Goal: Check status

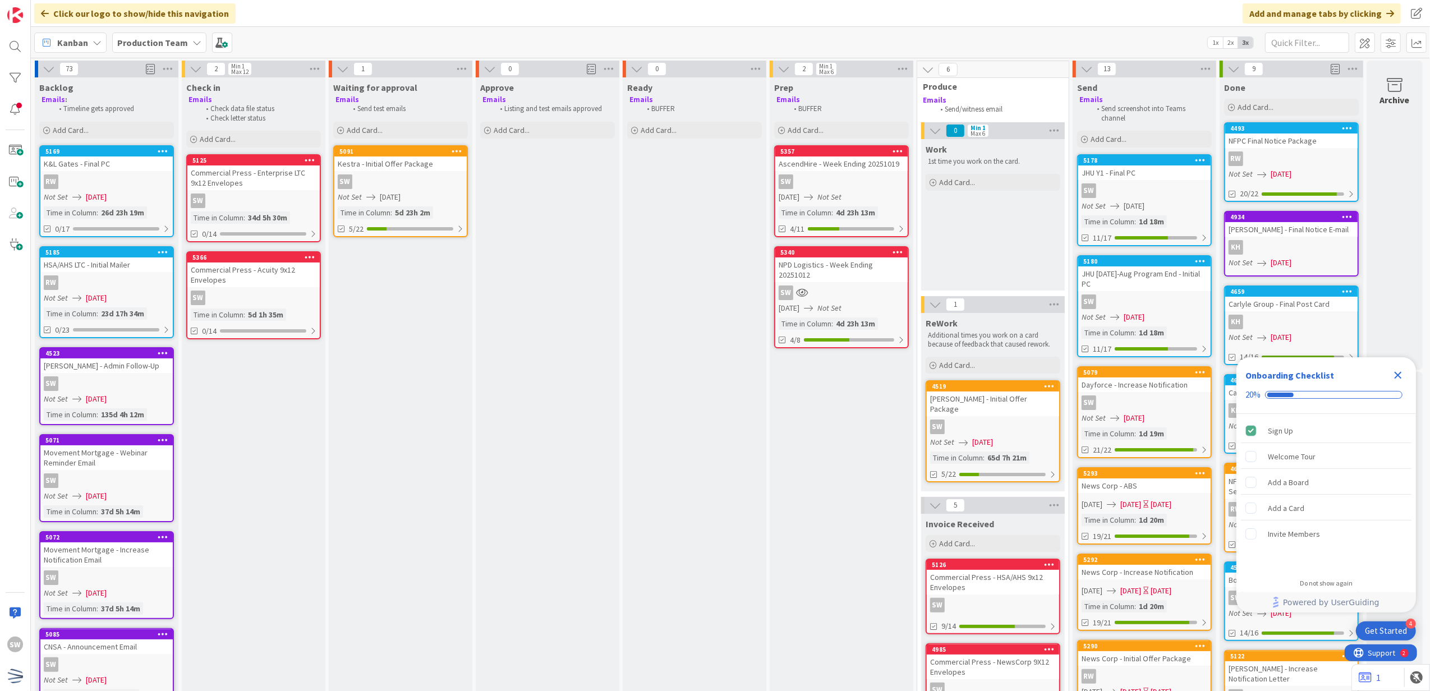
click at [827, 260] on div "NPD Logistics - Week Ending 20251012" at bounding box center [842, 270] width 132 height 25
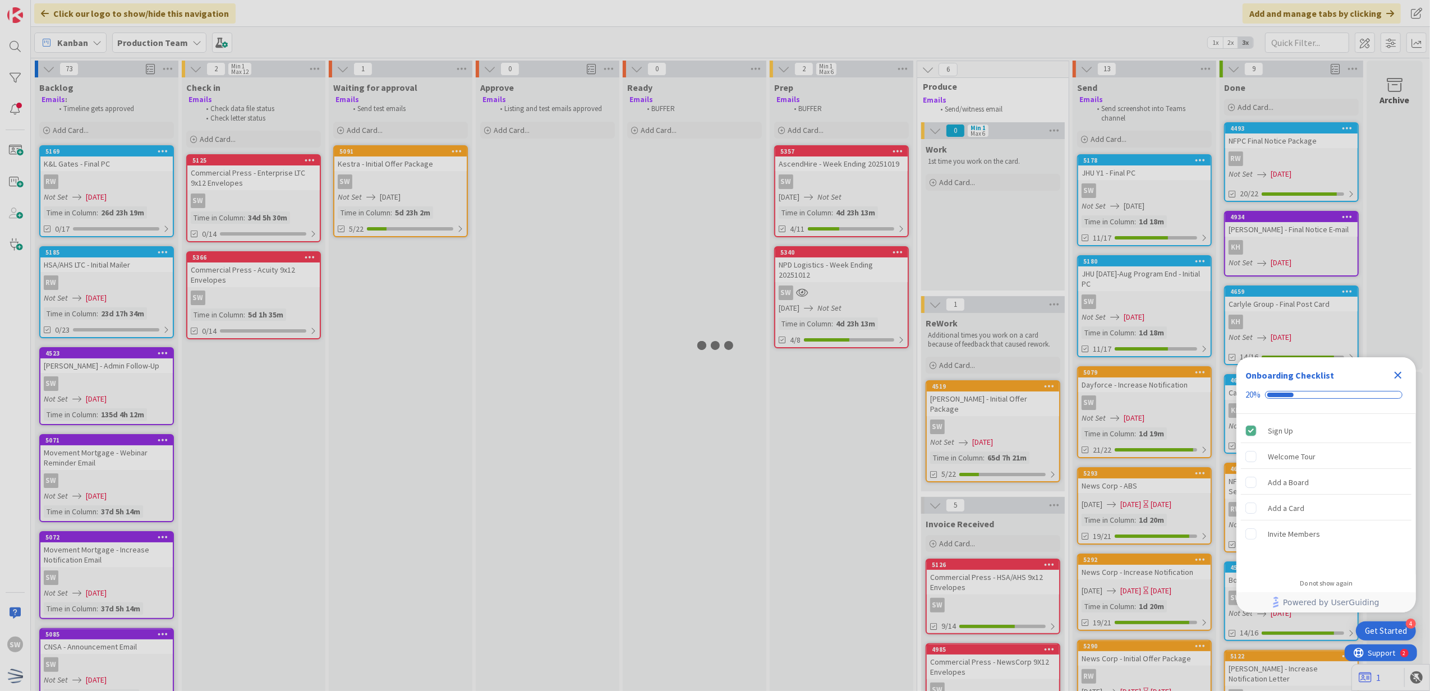
click at [827, 260] on div at bounding box center [715, 345] width 1430 height 691
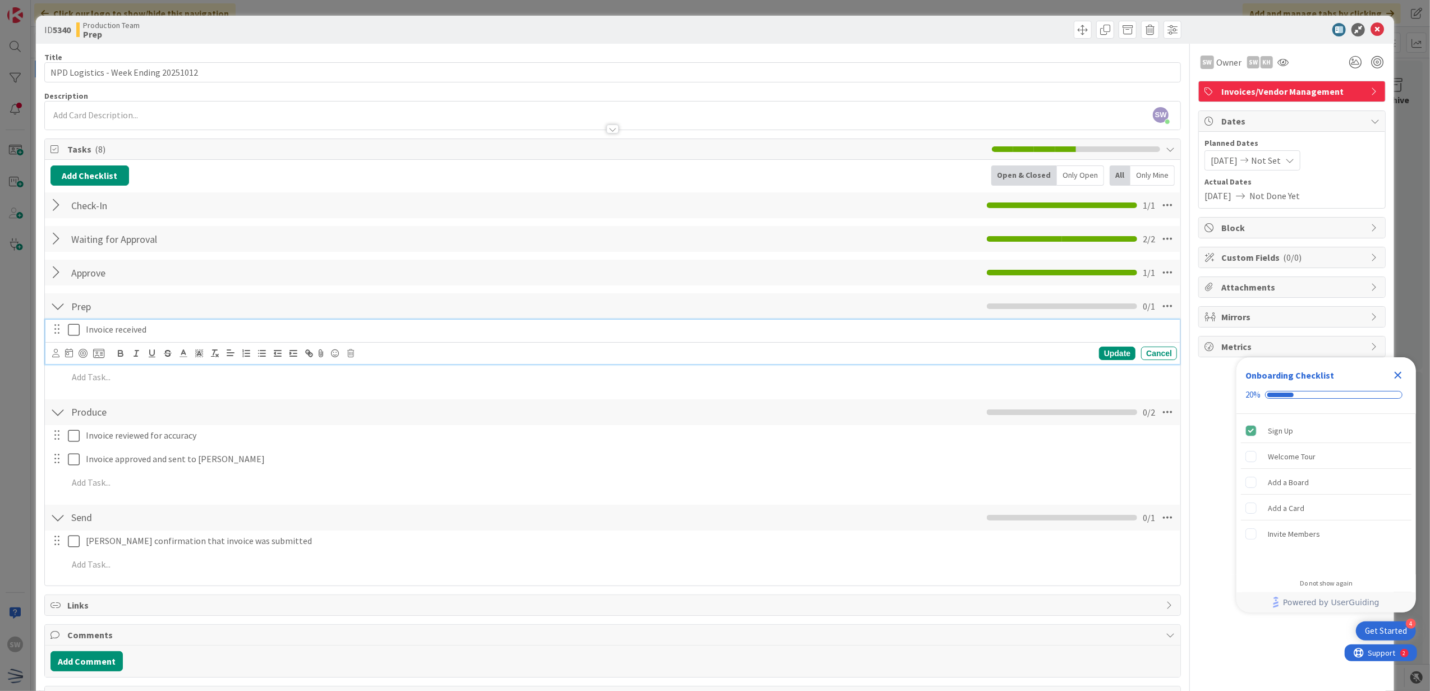
click at [75, 328] on icon at bounding box center [74, 329] width 12 height 13
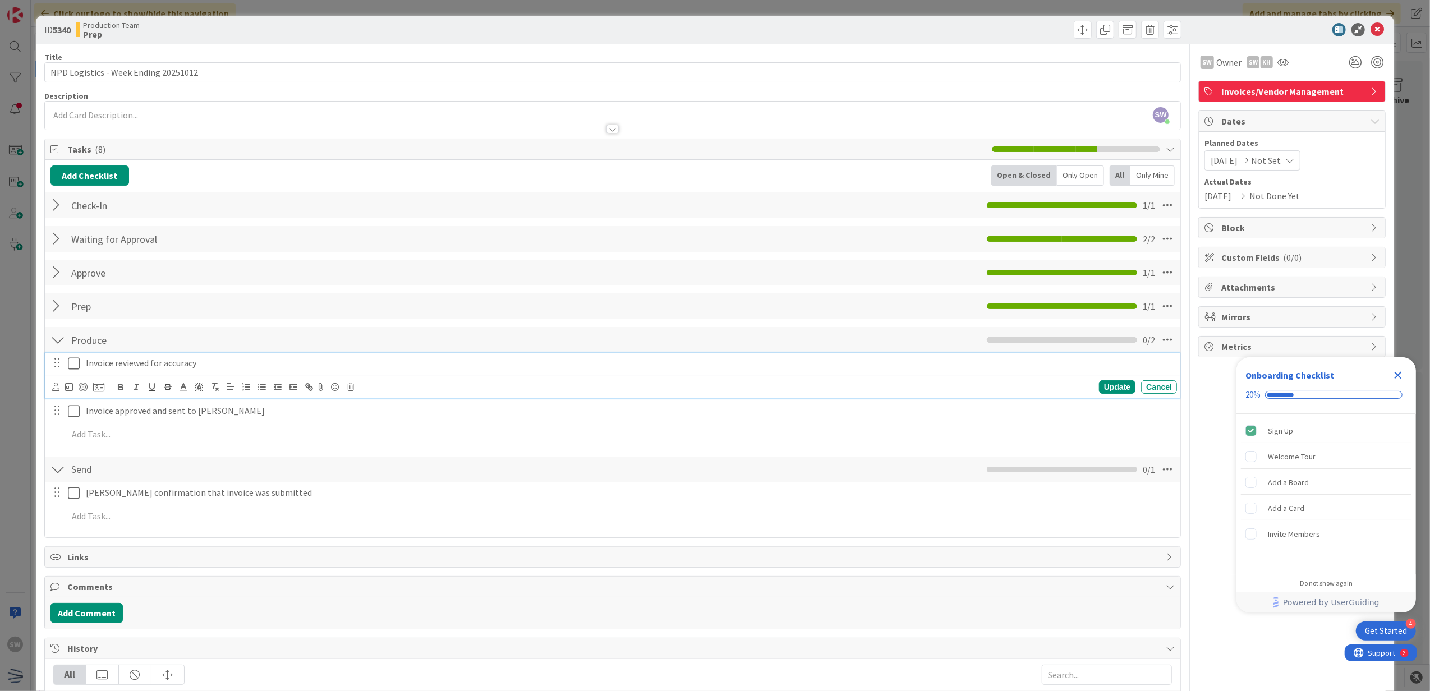
click at [72, 373] on button at bounding box center [74, 364] width 13 height 18
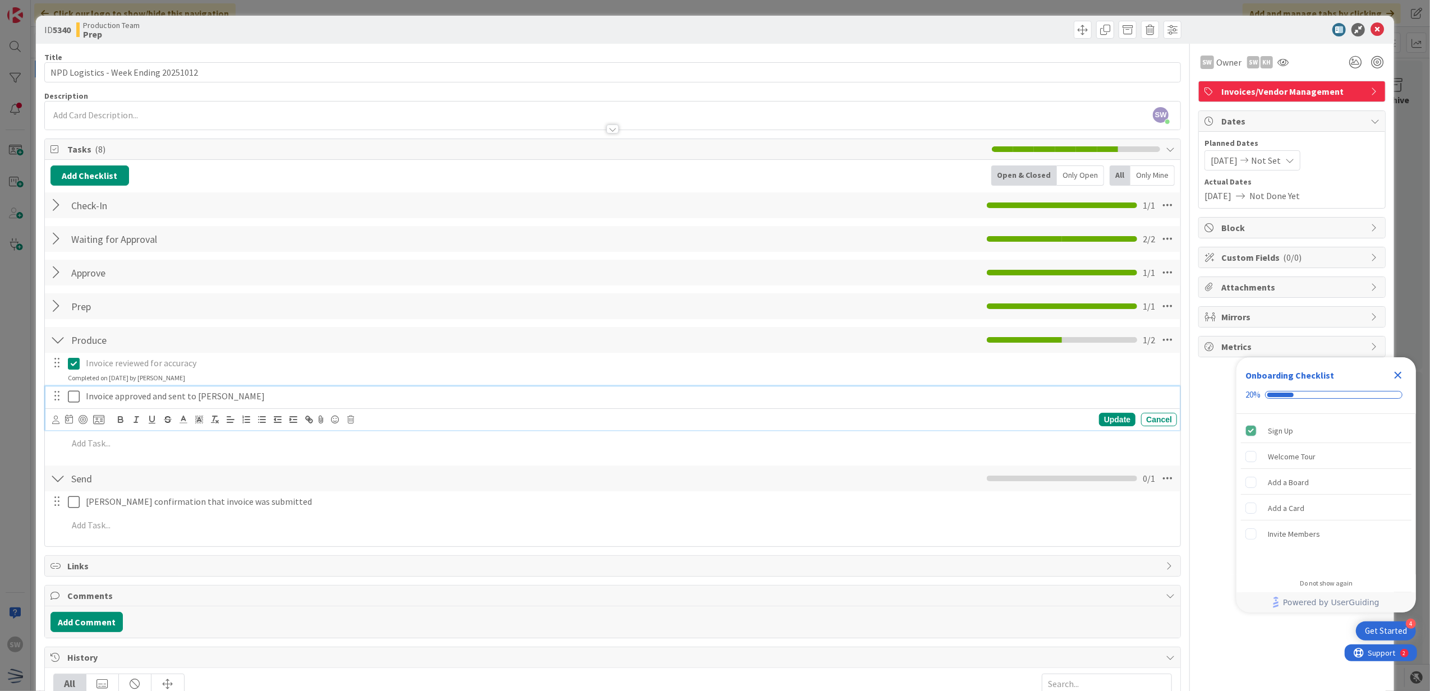
click at [73, 389] on button at bounding box center [74, 397] width 13 height 18
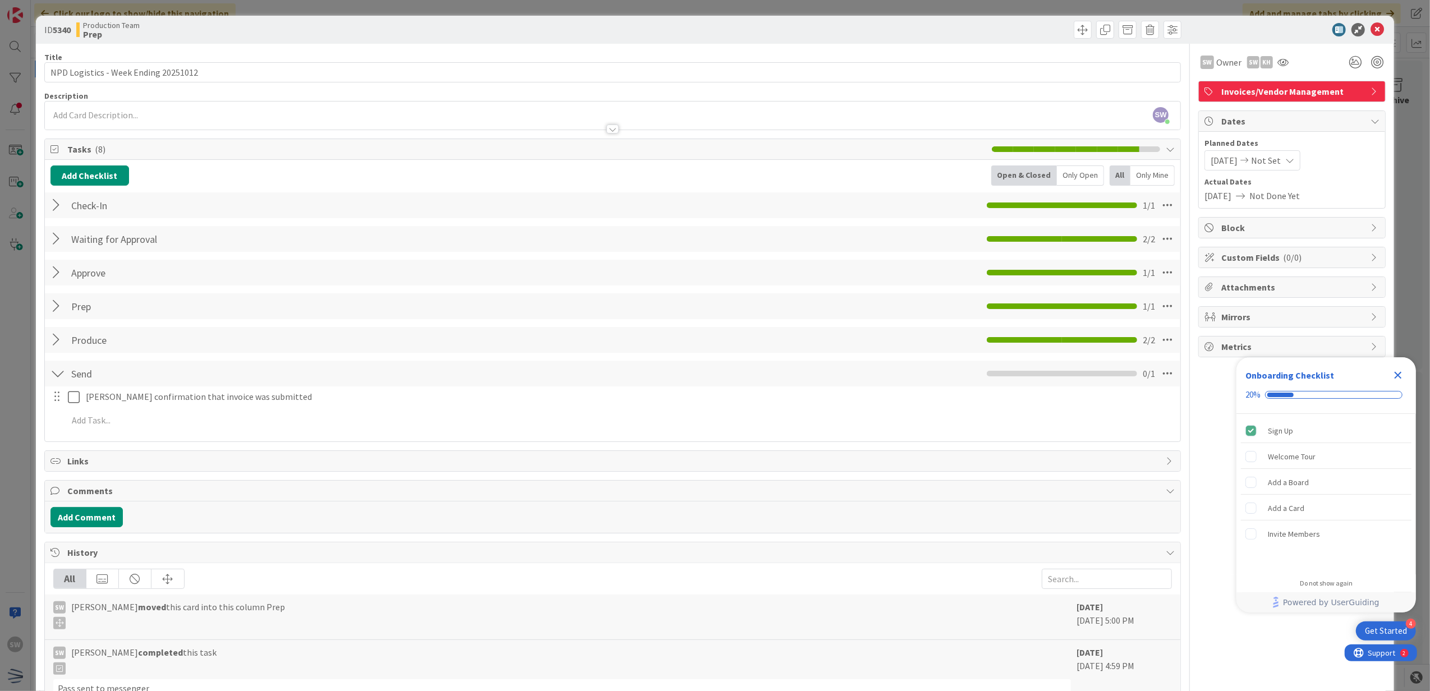
click at [1360, 37] on div "ID 5340 Production Team Prep" at bounding box center [715, 30] width 1359 height 28
click at [1371, 33] on icon at bounding box center [1377, 29] width 13 height 13
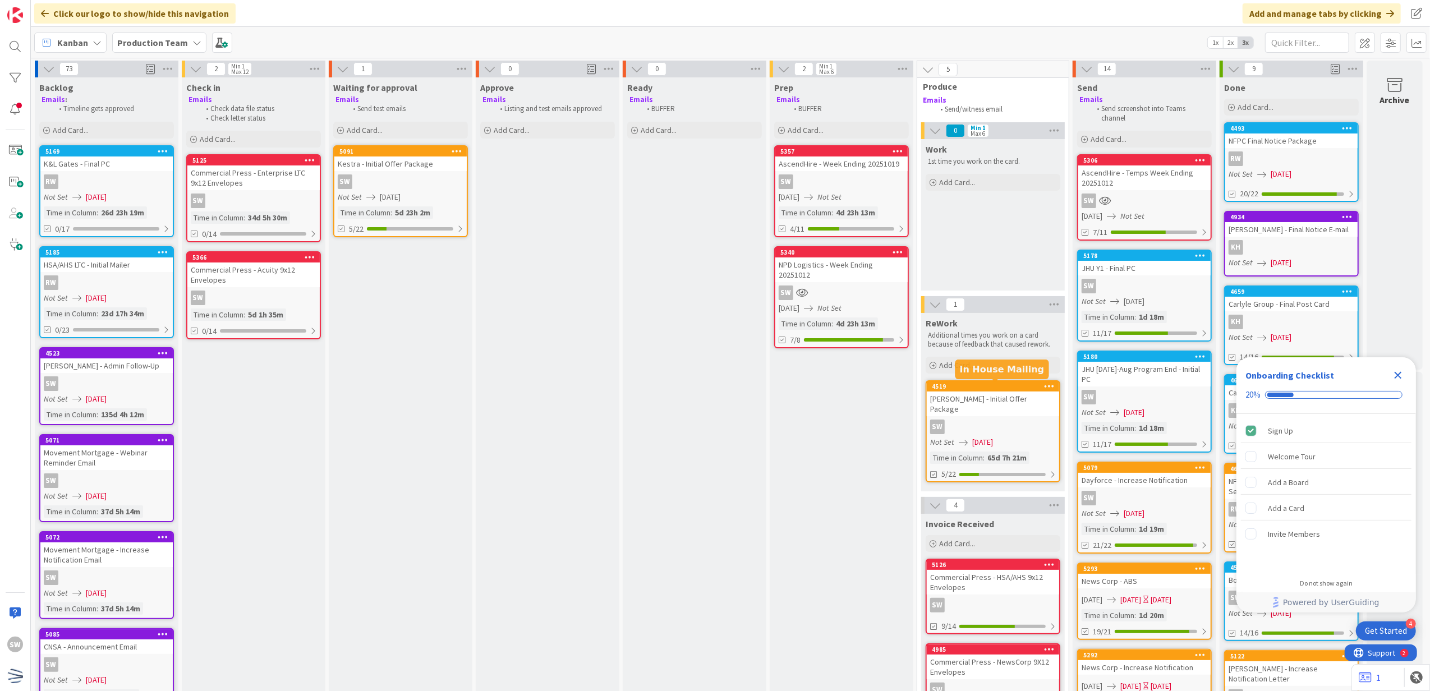
click at [891, 290] on div "5340 NPD Logistics - Week Ending 20251012 SW [DATE] Not Set Time in Column : 4d…" at bounding box center [841, 297] width 135 height 102
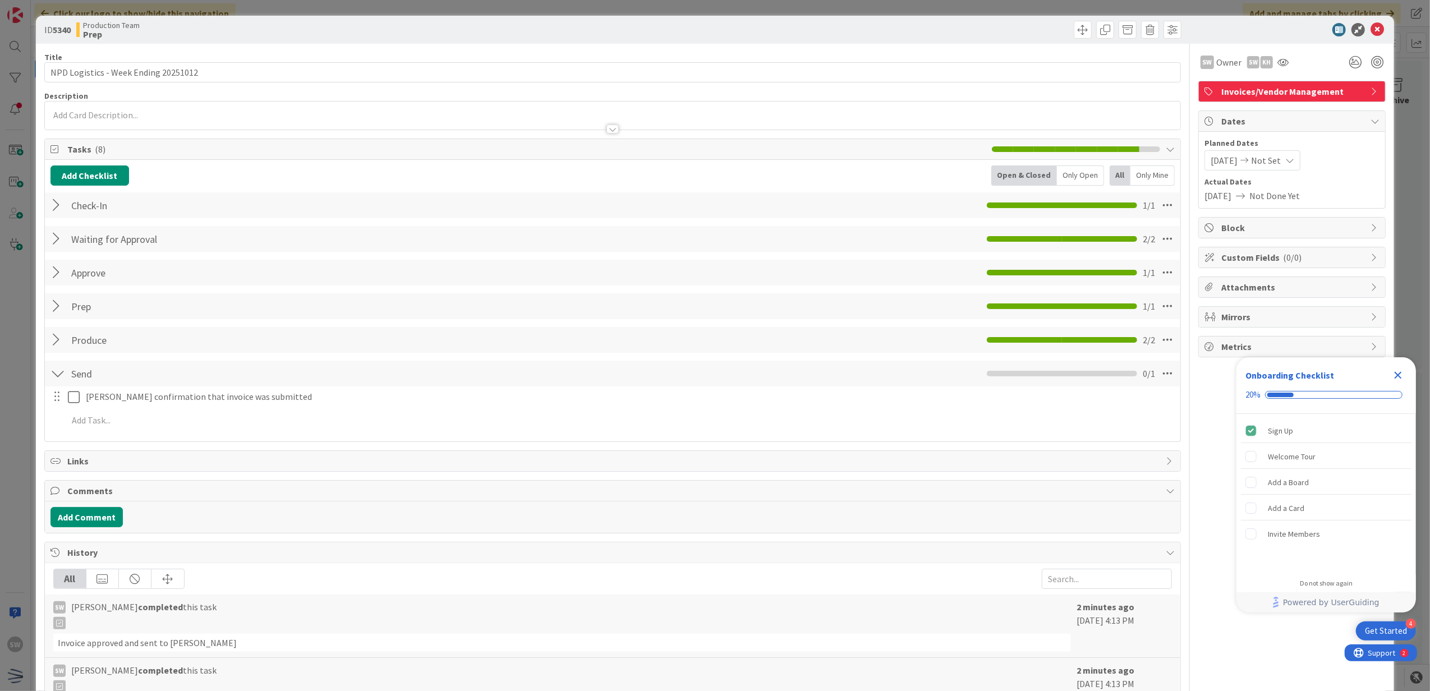
click at [63, 342] on div at bounding box center [58, 340] width 15 height 20
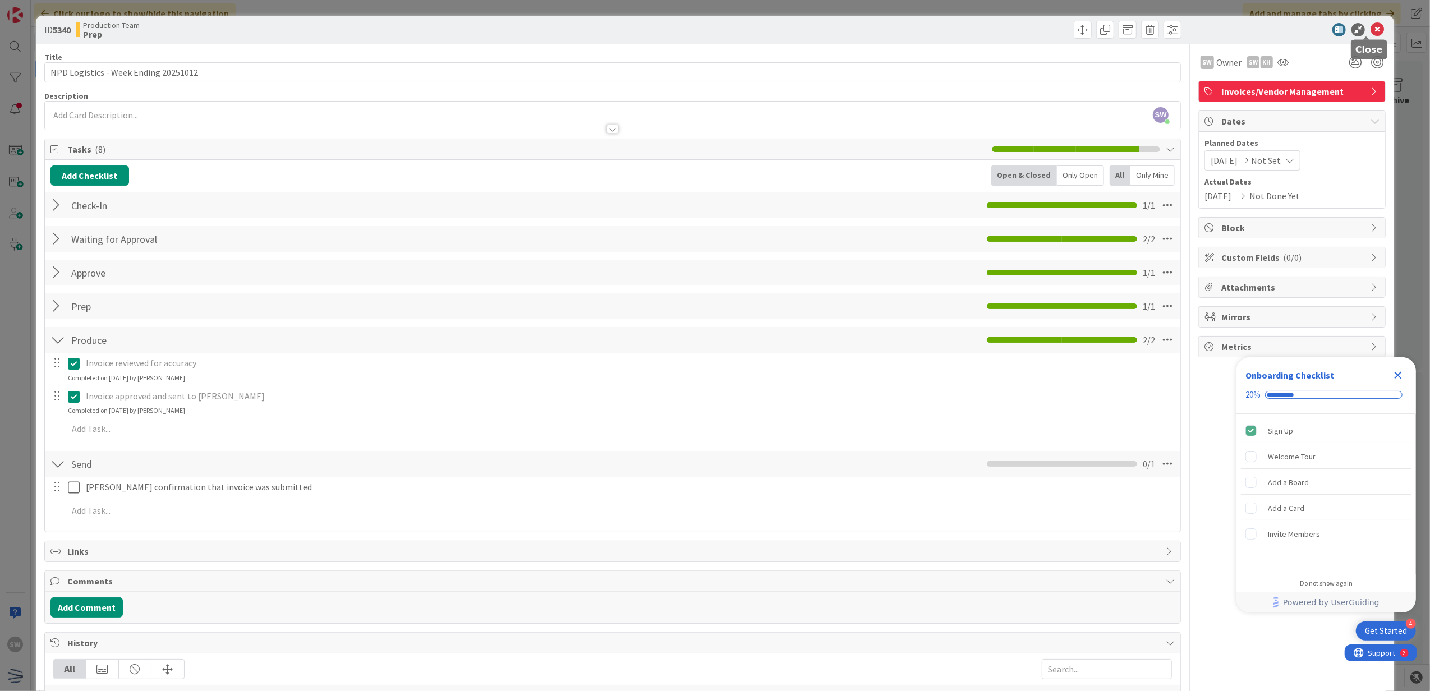
click at [1371, 33] on icon at bounding box center [1377, 29] width 13 height 13
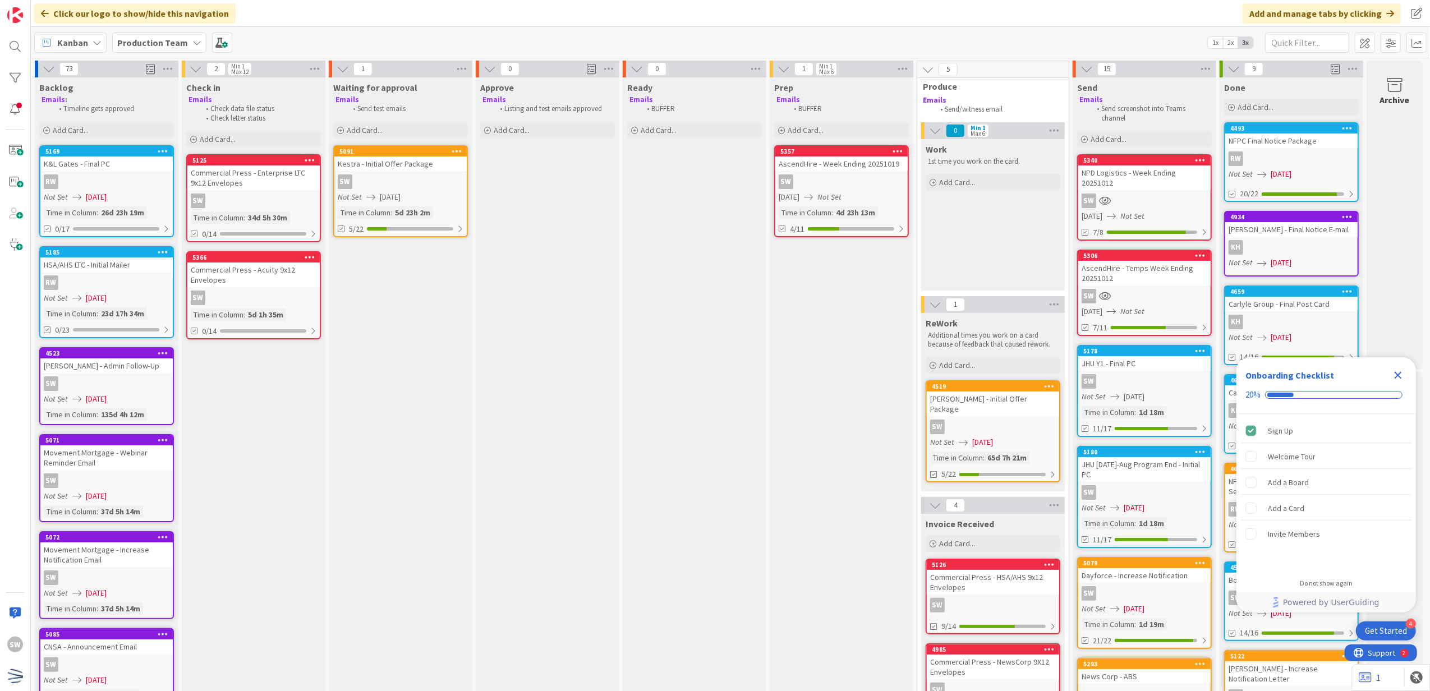
click at [1161, 274] on div "5306 AscendHire - Temps Week Ending 20251012 SW [DATE] Not Set 7/11" at bounding box center [1144, 293] width 135 height 86
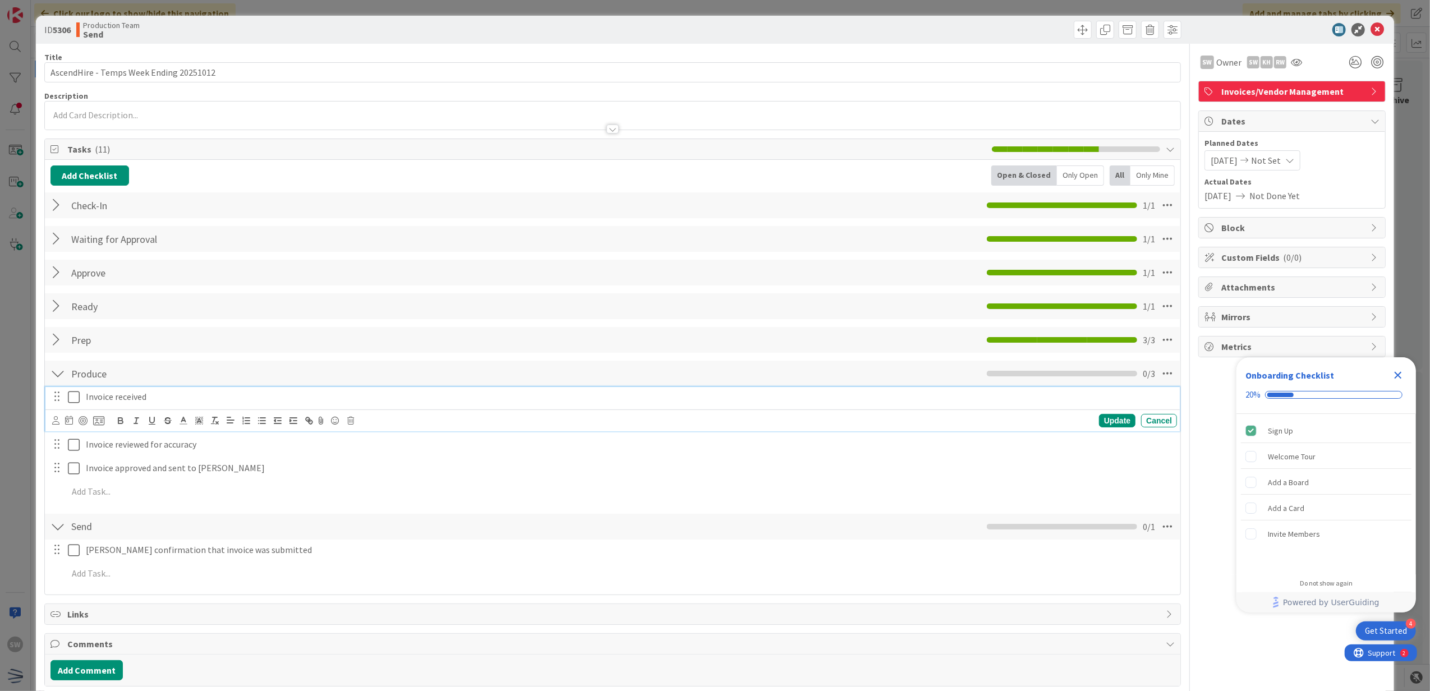
click at [75, 397] on icon at bounding box center [74, 397] width 12 height 13
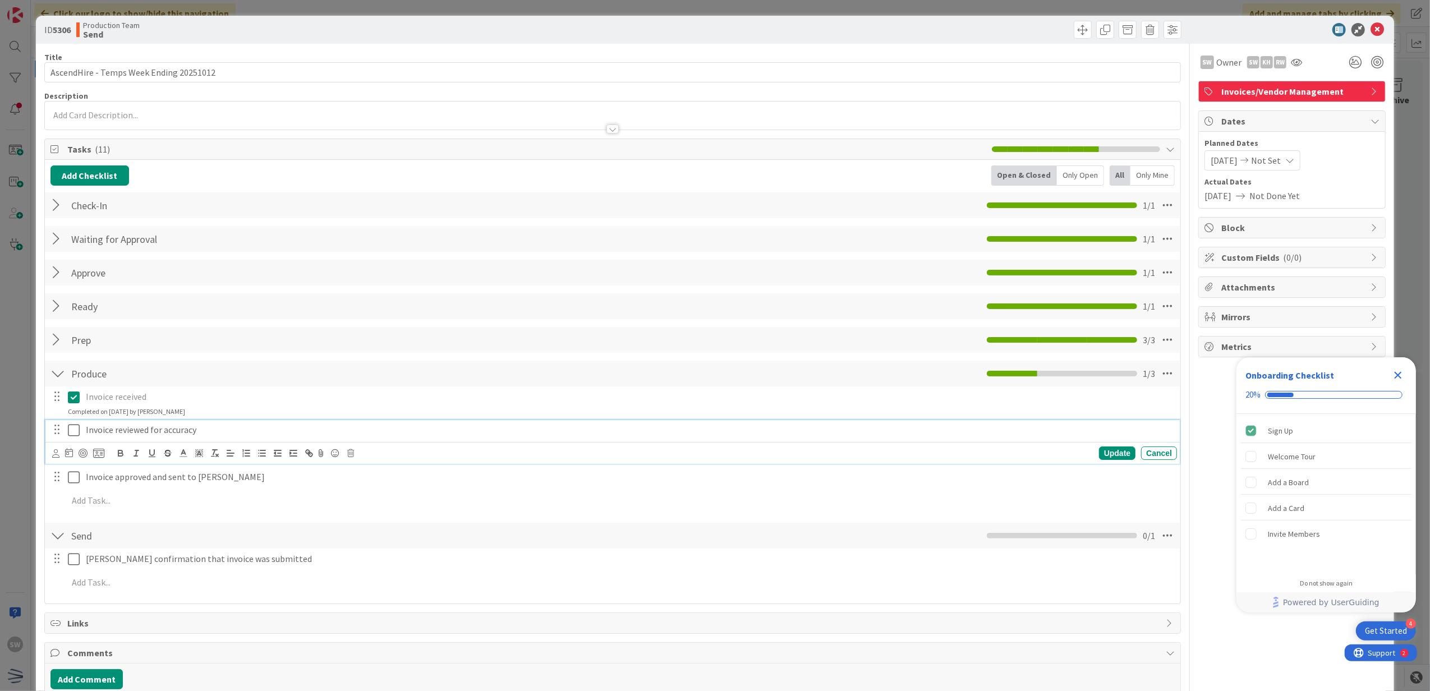
click at [74, 434] on icon at bounding box center [74, 430] width 12 height 13
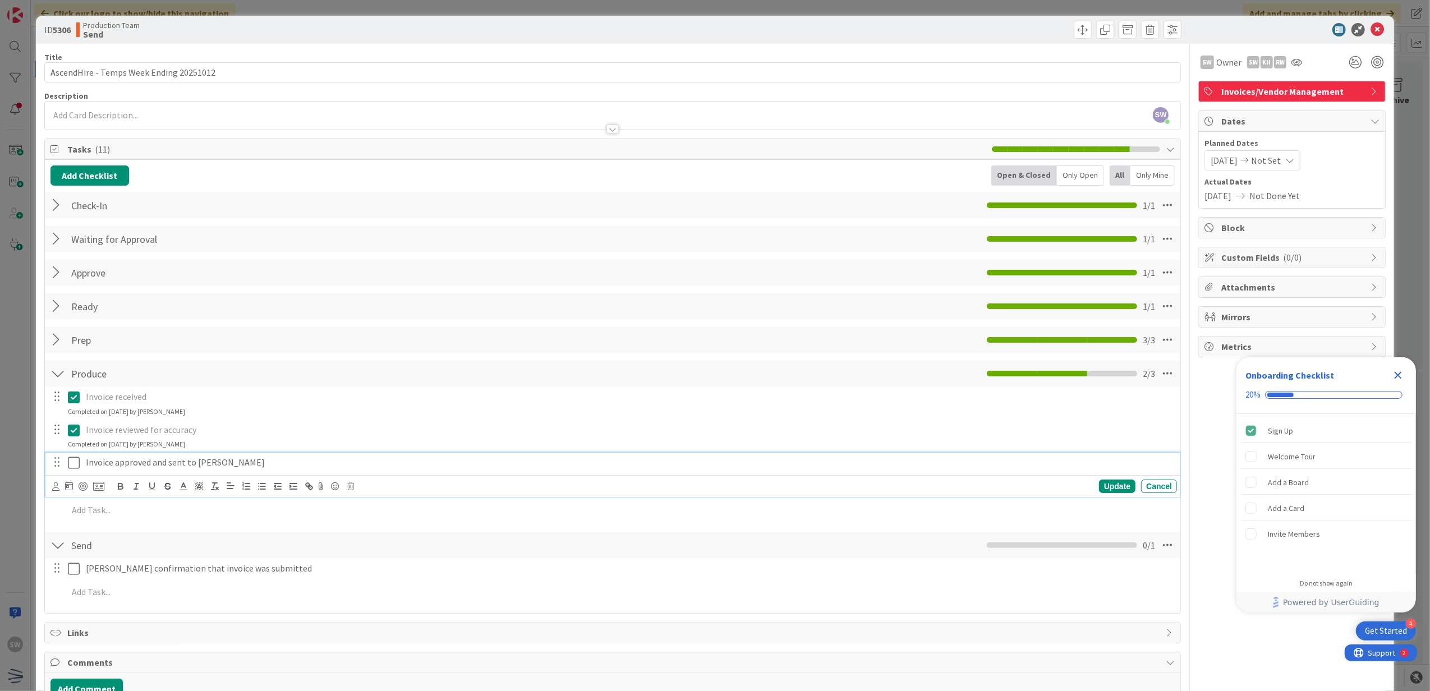
click at [77, 458] on icon at bounding box center [74, 462] width 12 height 13
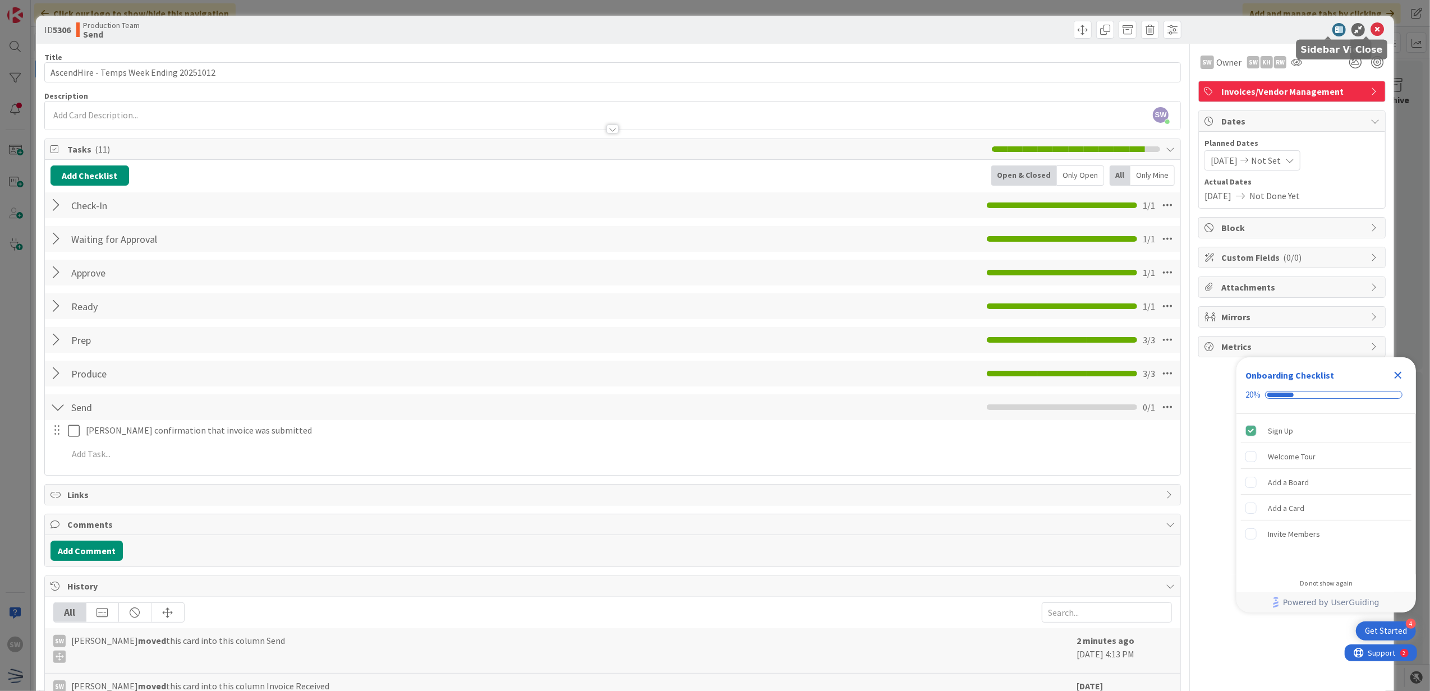
click at [1372, 27] on icon at bounding box center [1377, 29] width 13 height 13
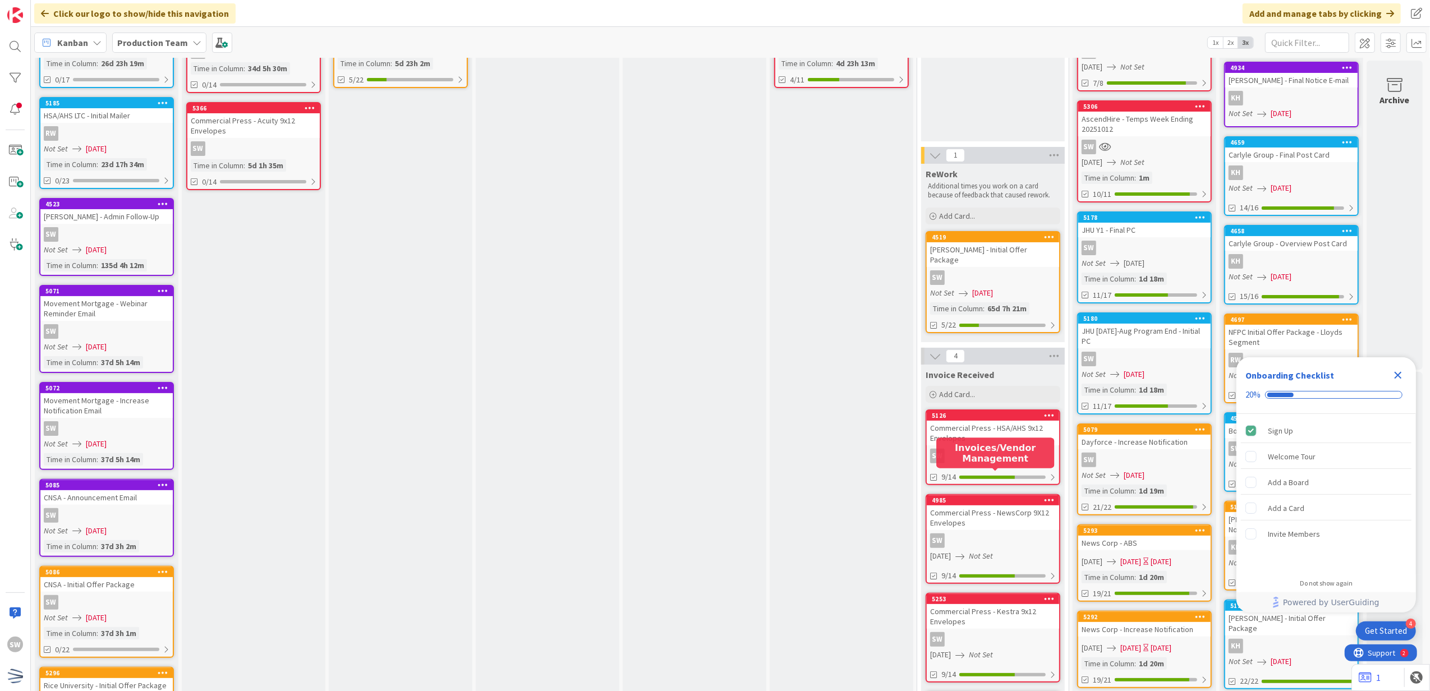
scroll to position [449, 0]
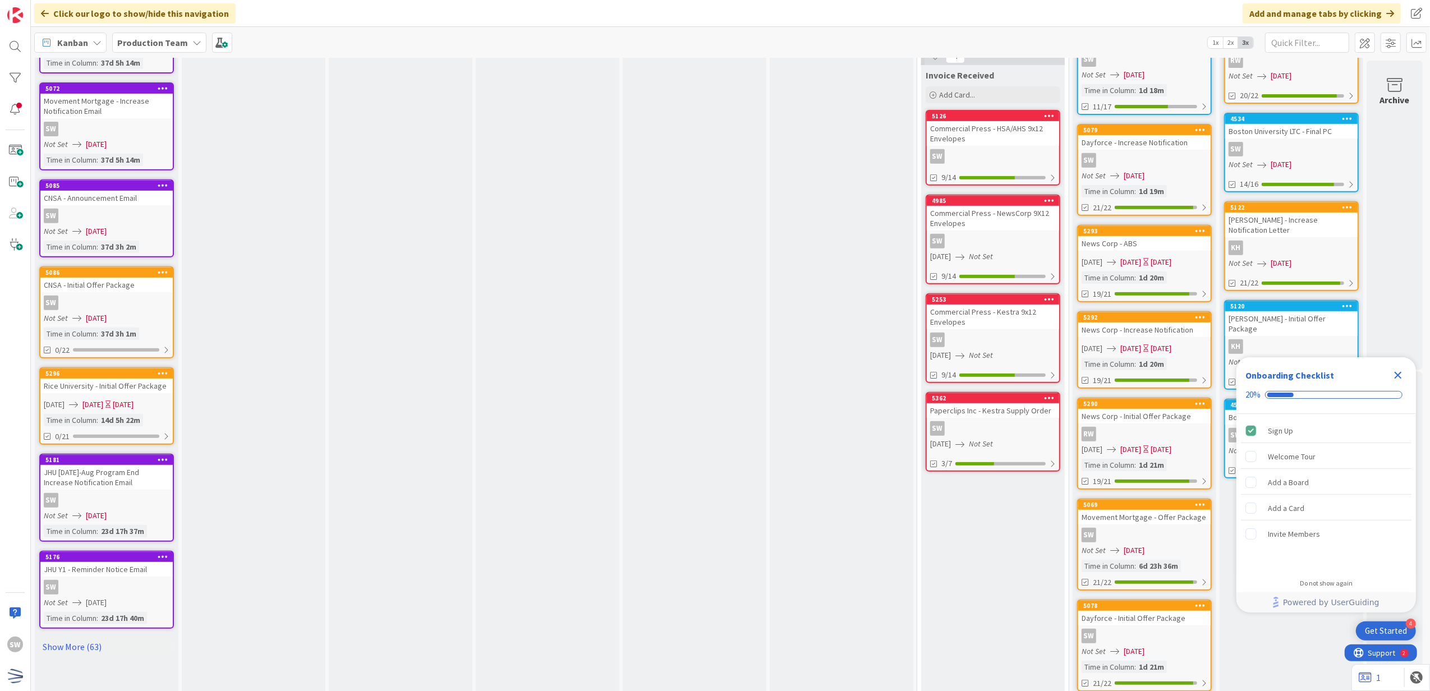
click at [963, 212] on div "Commercial Press - NewsCorp 9X12 Envelopes" at bounding box center [993, 218] width 132 height 25
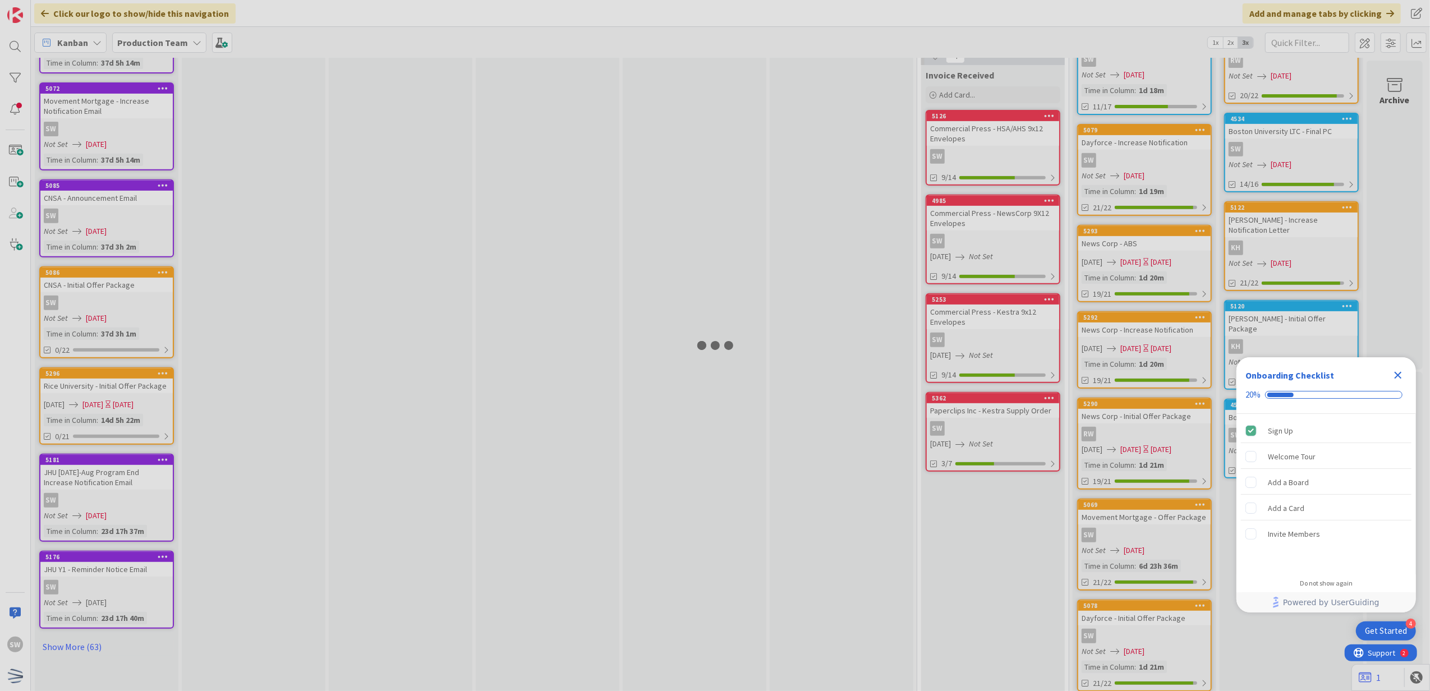
click at [963, 212] on div at bounding box center [715, 345] width 1430 height 691
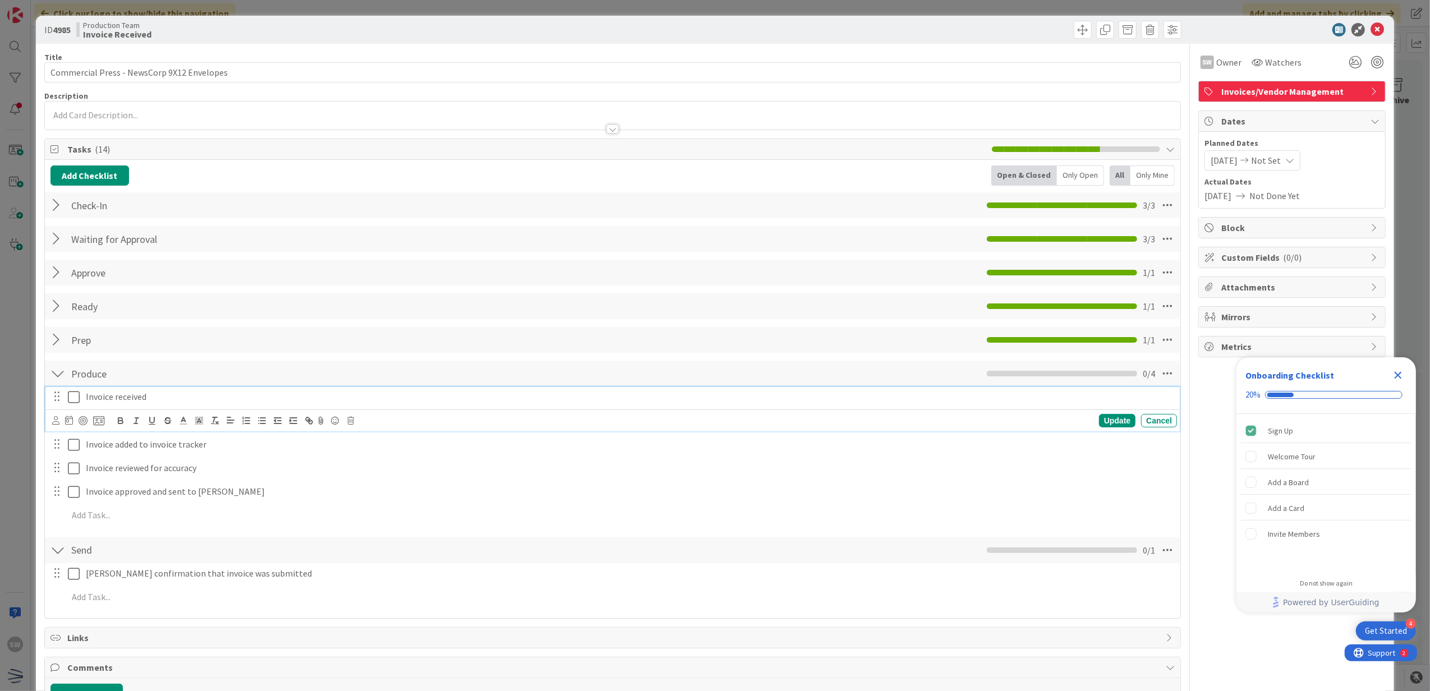
click at [88, 402] on p "Invoice received" at bounding box center [629, 397] width 1087 height 13
click at [79, 401] on icon at bounding box center [74, 397] width 12 height 13
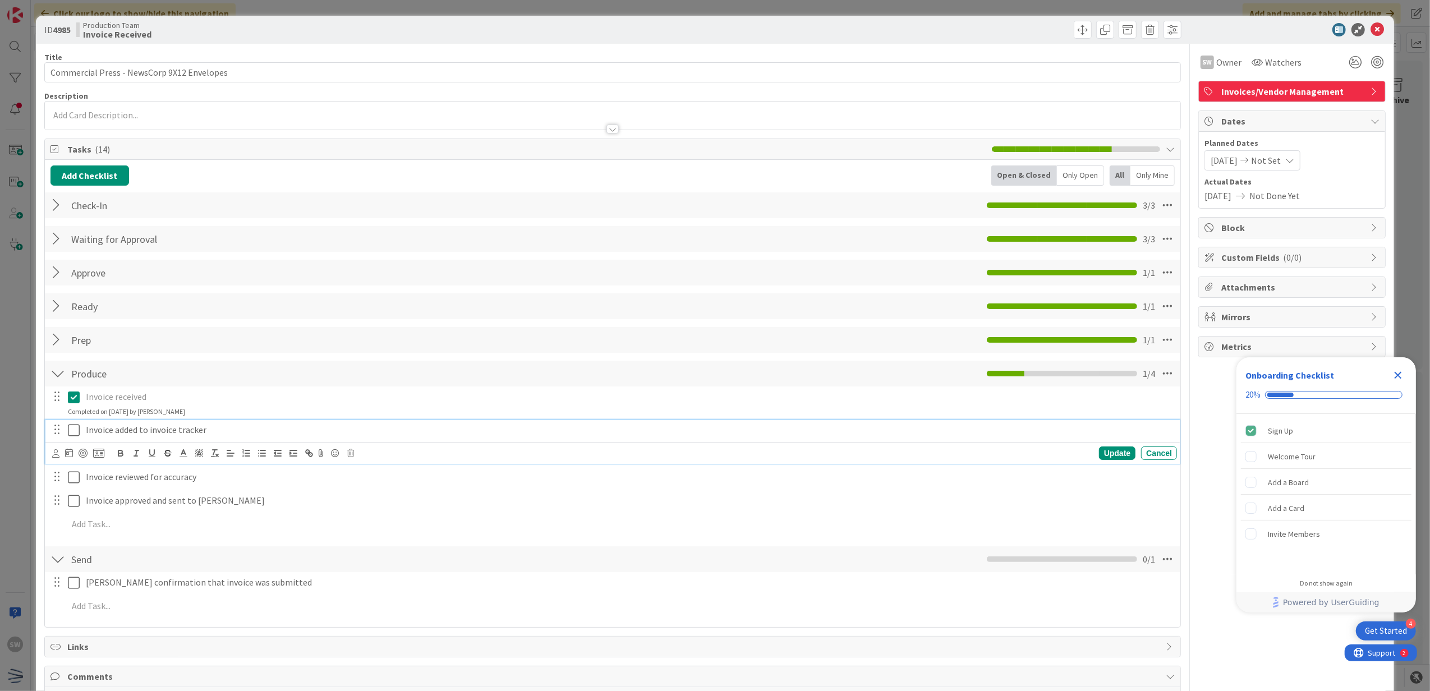
click at [74, 427] on icon at bounding box center [74, 430] width 12 height 13
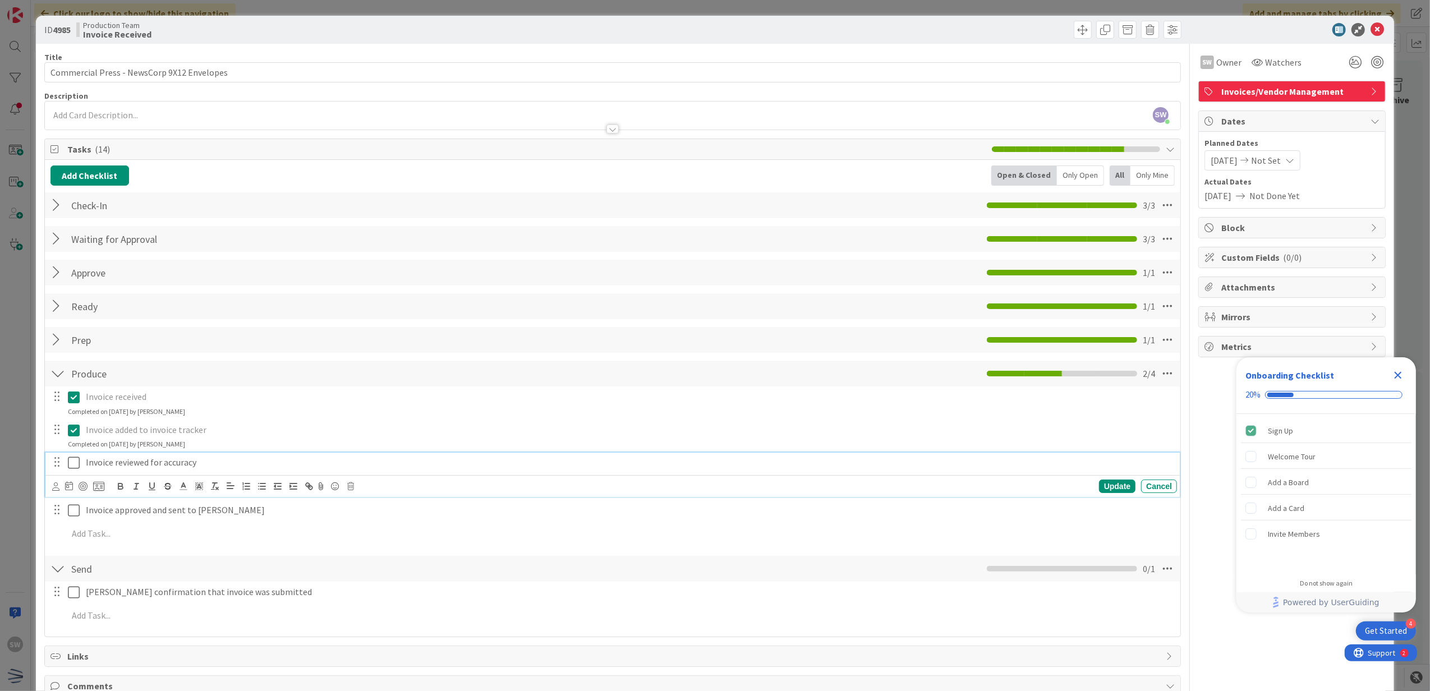
click at [71, 462] on icon at bounding box center [74, 462] width 12 height 13
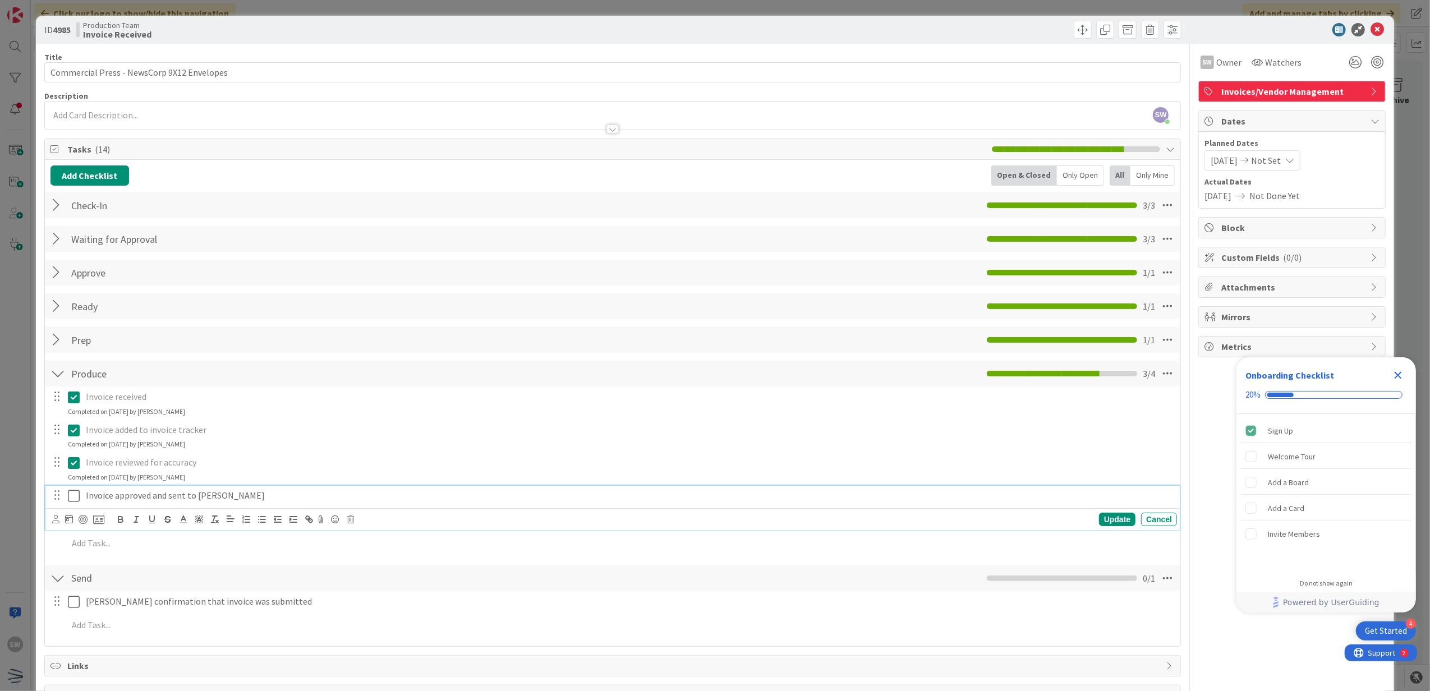
click at [72, 495] on icon at bounding box center [74, 495] width 12 height 13
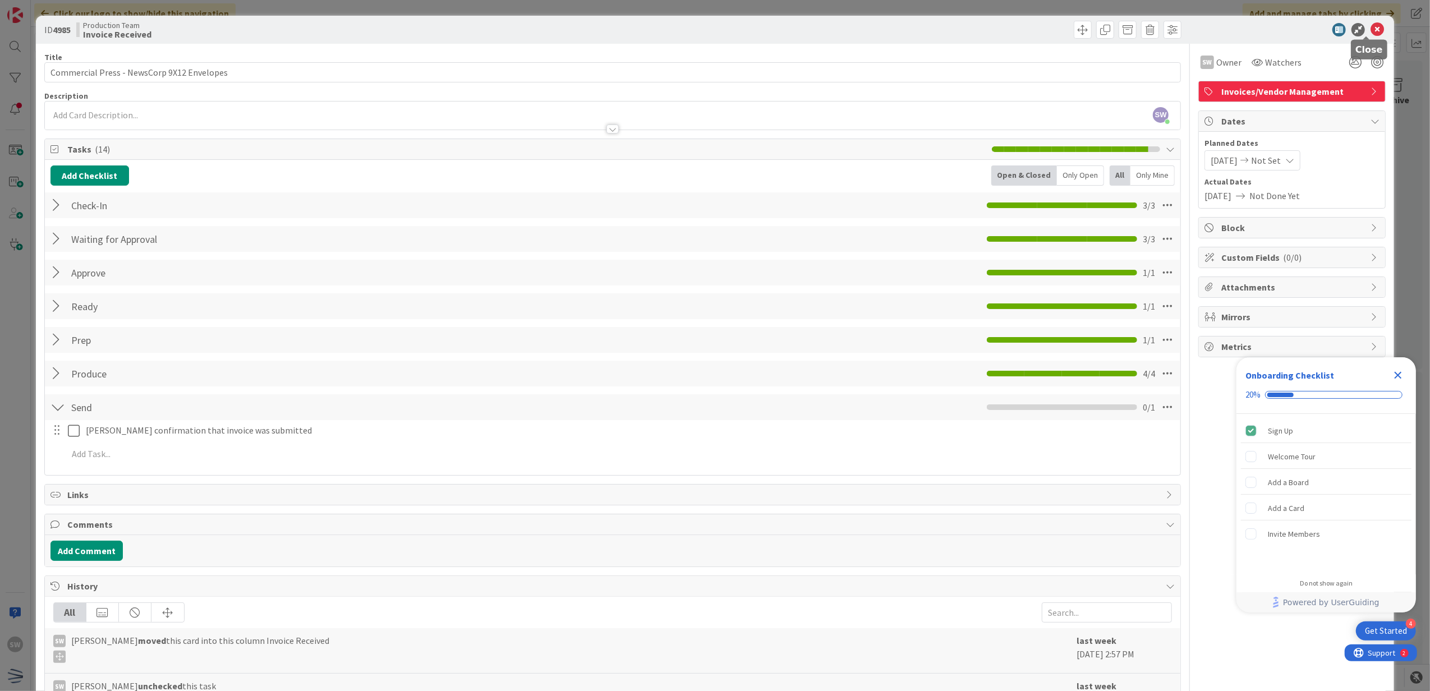
click at [1371, 33] on icon at bounding box center [1377, 29] width 13 height 13
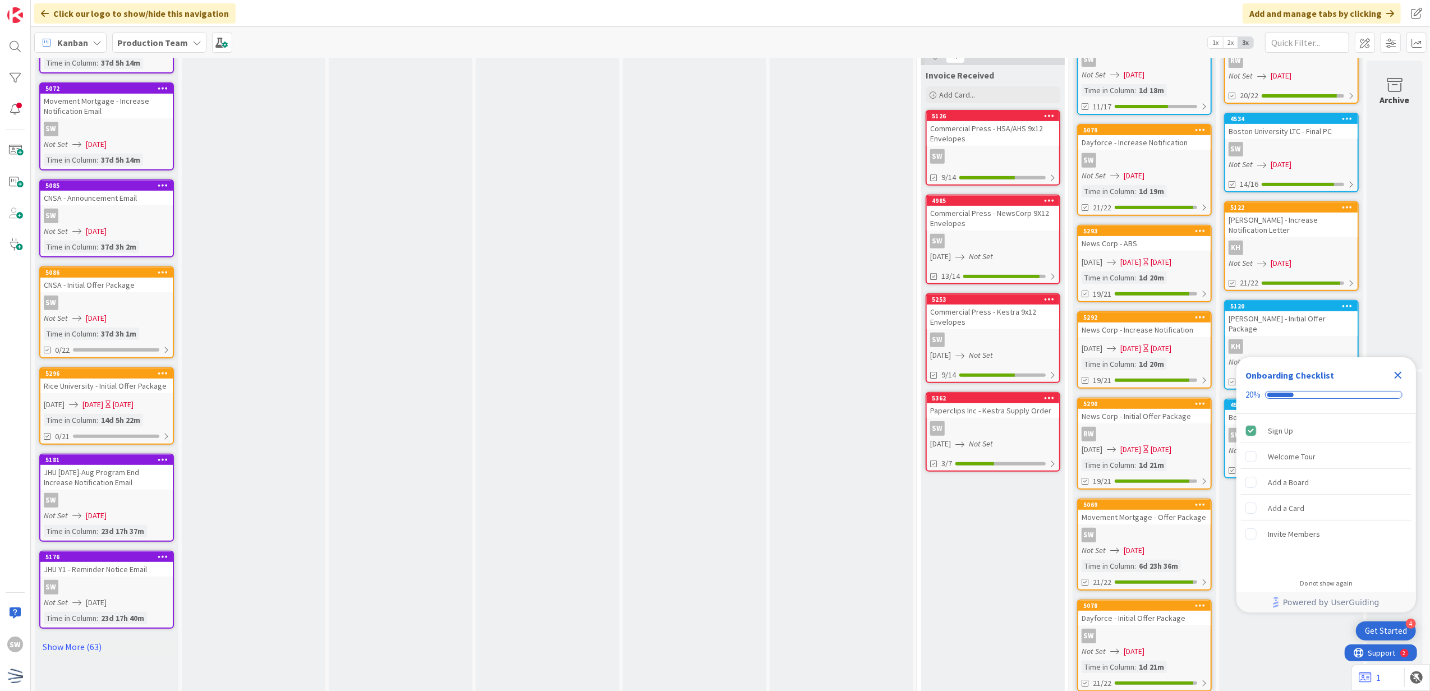
click at [1400, 374] on icon "Close Checklist" at bounding box center [1398, 375] width 7 height 7
